Goal: Task Accomplishment & Management: Manage account settings

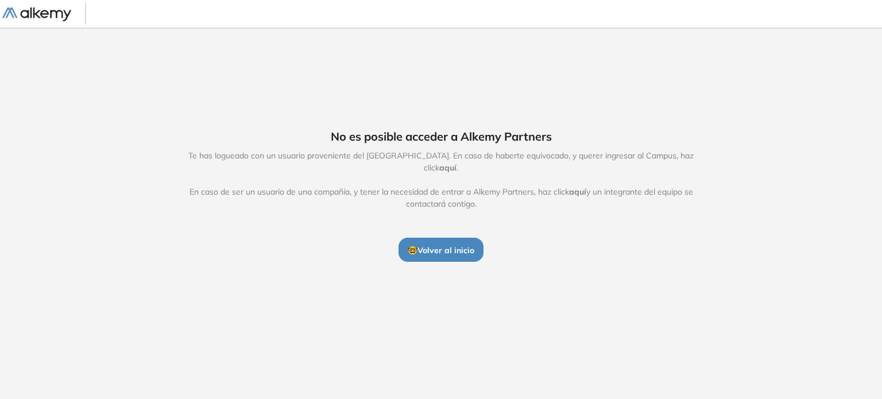
click at [446, 246] on span "🤓 Volver al inicio" at bounding box center [441, 250] width 67 height 10
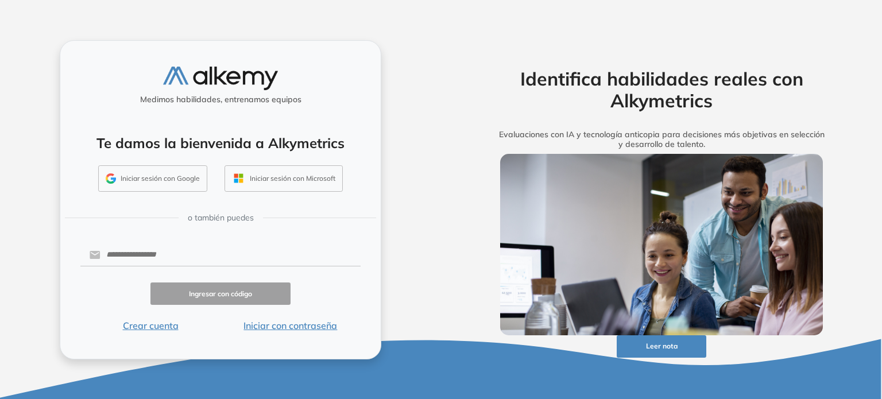
click at [156, 181] on button "Iniciar sesión con Google" at bounding box center [152, 178] width 109 height 26
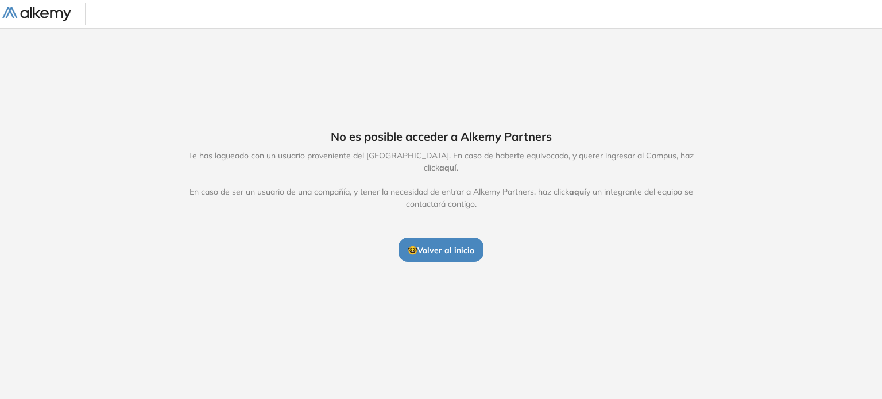
click at [457, 163] on span "aquí" at bounding box center [447, 168] width 17 height 10
